Goal: Task Accomplishment & Management: Use online tool/utility

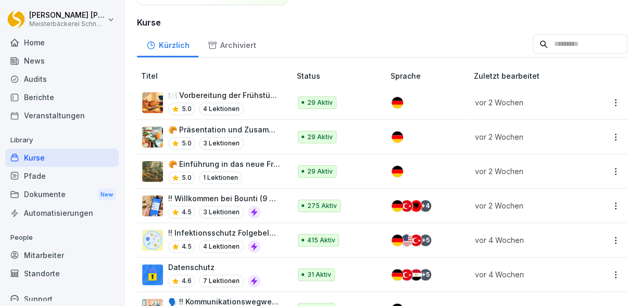
scroll to position [128, 0]
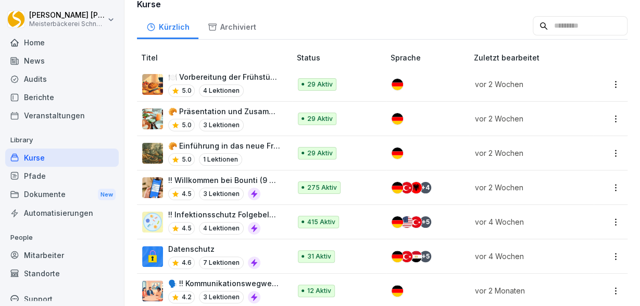
click at [273, 218] on div "!! Infektionsschutz Folgebelehrung (nach §43 IfSG) 4.5 4 Lektionen" at bounding box center [224, 222] width 112 height 26
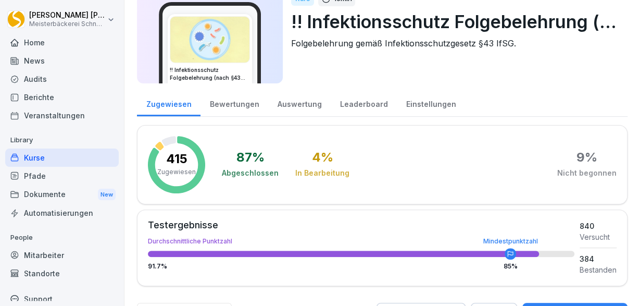
scroll to position [132, 0]
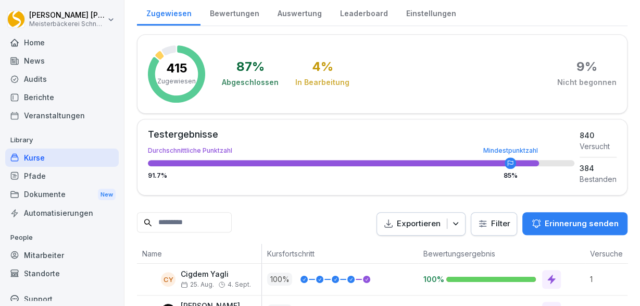
click at [175, 226] on input at bounding box center [184, 222] width 95 height 20
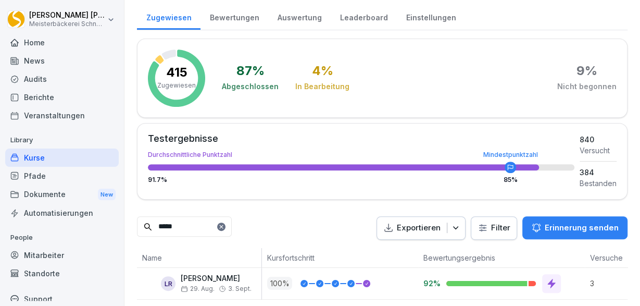
scroll to position [129, 0]
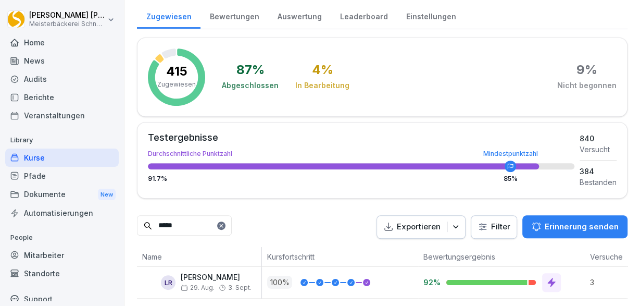
click at [475, 281] on div at bounding box center [487, 282] width 82 height 5
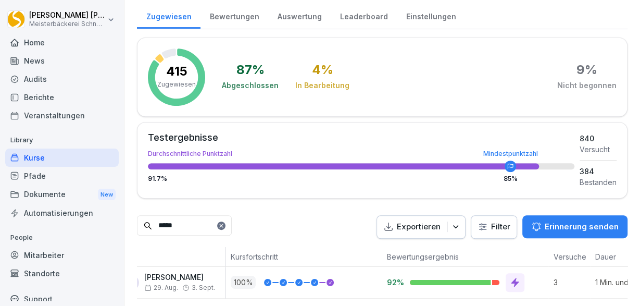
scroll to position [0, 86]
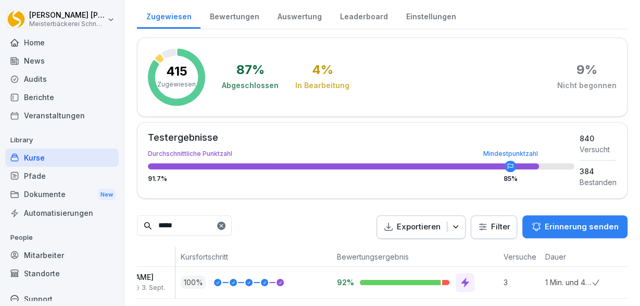
click at [370, 273] on div at bounding box center [417, 282] width 115 height 19
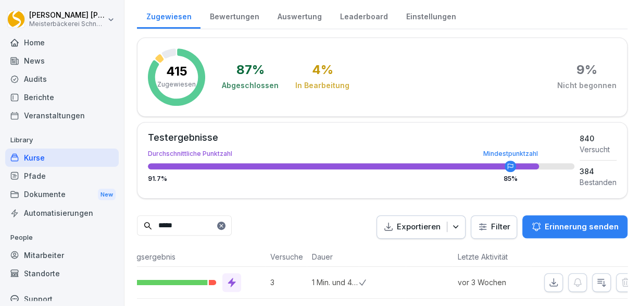
scroll to position [0, 332]
drag, startPoint x: 637, startPoint y: 296, endPoint x: 308, endPoint y: 277, distance: 329.0
click at [308, 277] on p "1 Min. und 4 Sek." at bounding box center [322, 281] width 47 height 11
click at [173, 276] on div at bounding box center [171, 282] width 115 height 19
click at [254, 278] on div "3" at bounding box center [273, 282] width 42 height 31
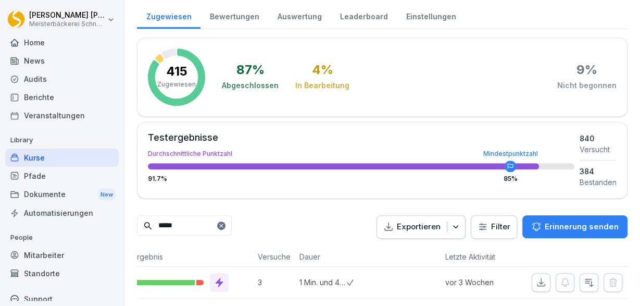
drag, startPoint x: 368, startPoint y: 292, endPoint x: 281, endPoint y: 298, distance: 87.1
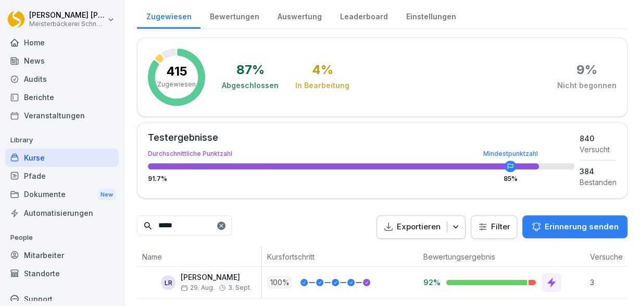
click at [446, 281] on div at bounding box center [487, 282] width 82 height 5
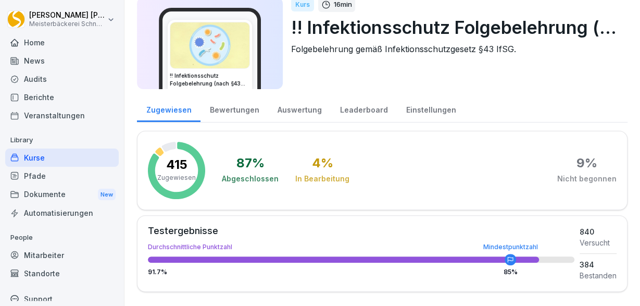
scroll to position [129, 0]
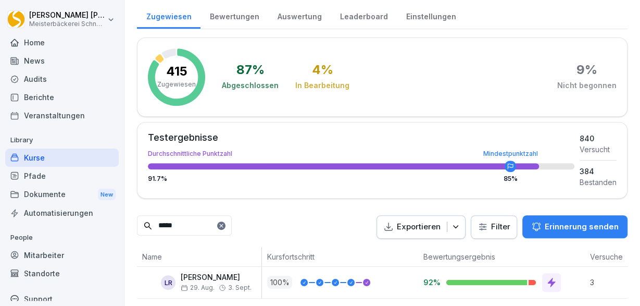
click at [186, 226] on input "*****" at bounding box center [184, 225] width 95 height 20
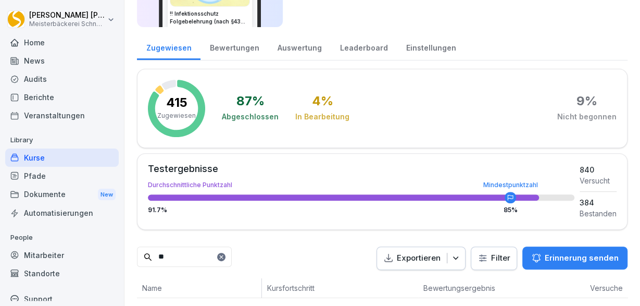
type input "*"
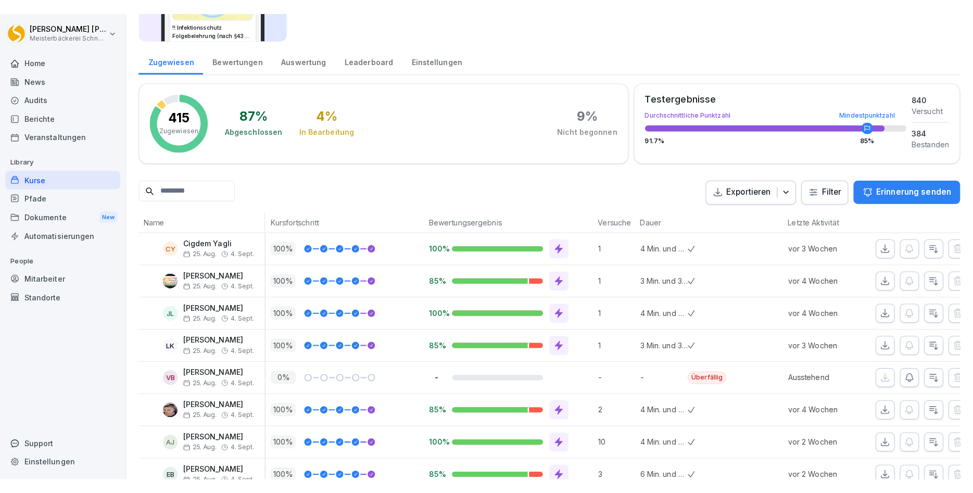
scroll to position [98, 0]
